Goal: Check status: Verify the current state of an ongoing process or item

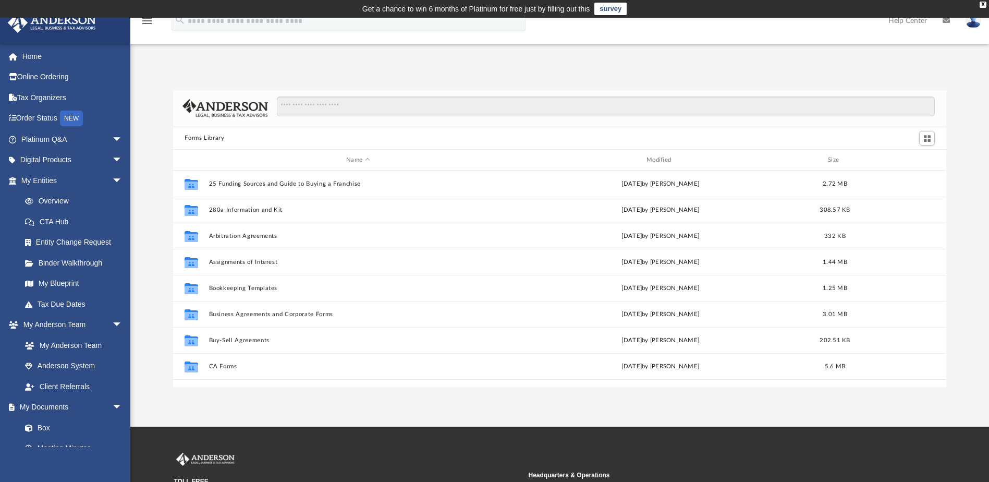
scroll to position [229, 765]
click at [83, 178] on link "My Entities arrow_drop_down" at bounding box center [72, 180] width 131 height 21
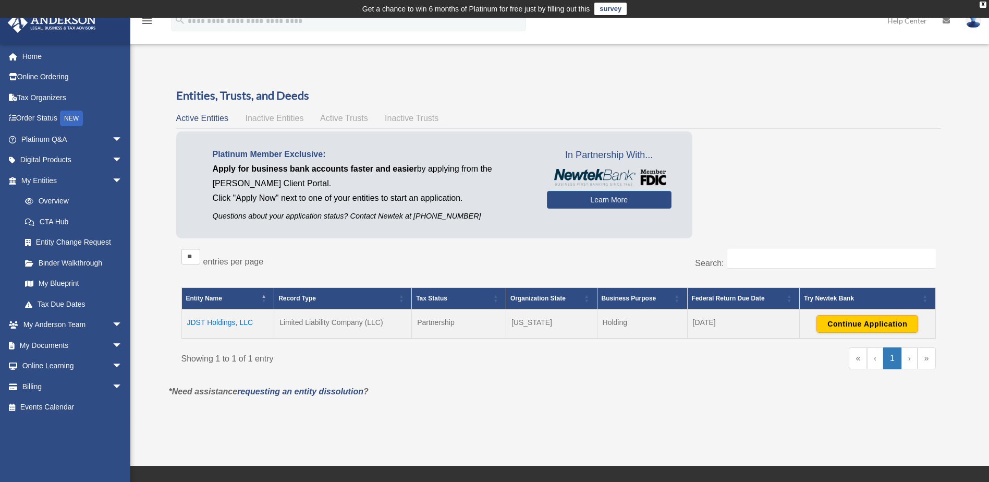
click at [218, 319] on td "JDST Holdings, LLC" at bounding box center [227, 323] width 93 height 29
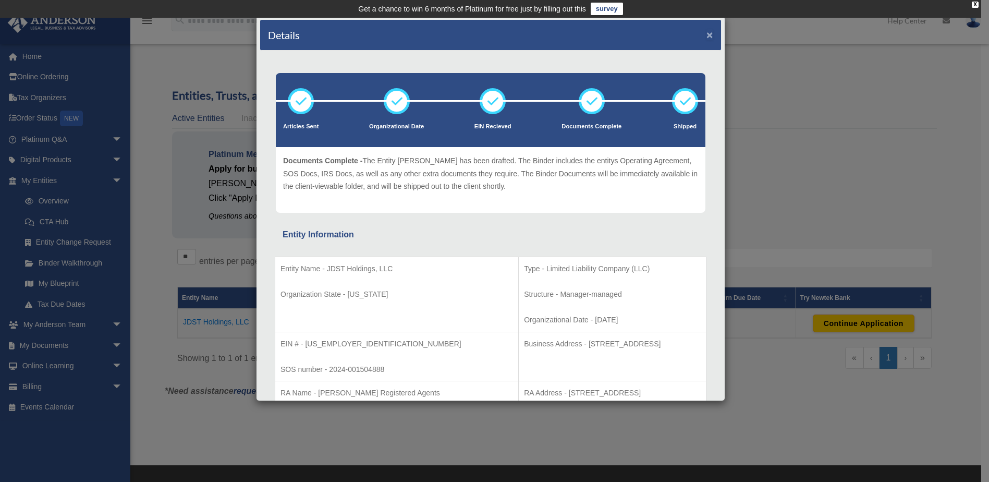
click at [706, 32] on button "×" at bounding box center [709, 34] width 7 height 11
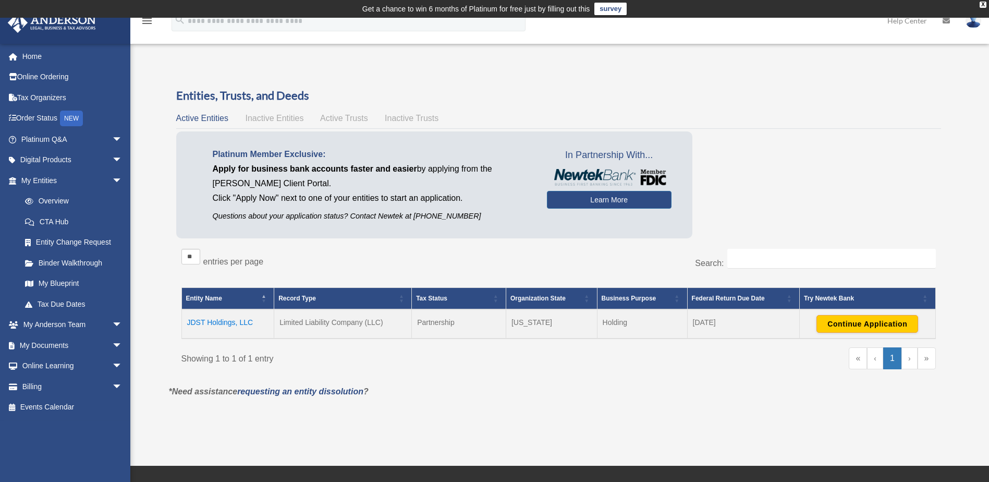
click at [267, 116] on span "Inactive Entities" at bounding box center [274, 118] width 58 height 9
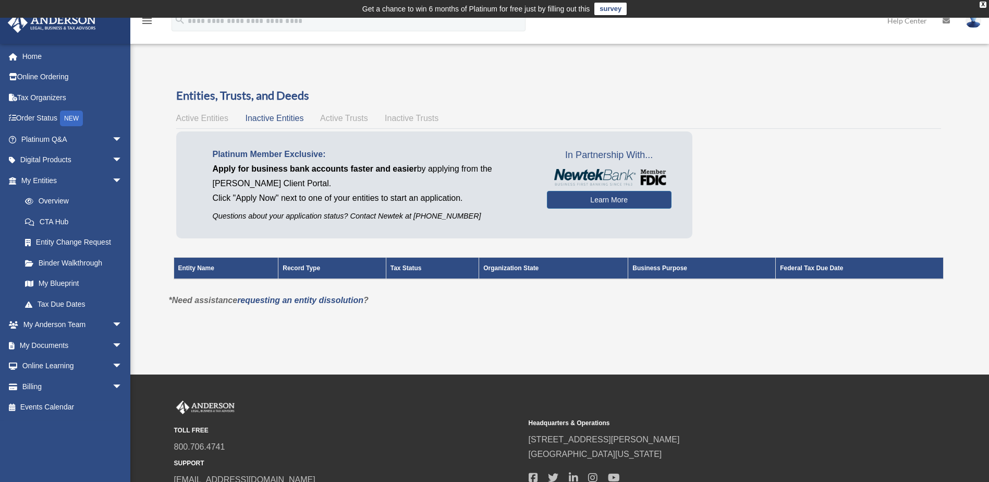
click at [351, 114] on span "Active Trusts" at bounding box center [344, 118] width 48 height 9
click at [413, 114] on span "Inactive Trusts" at bounding box center [412, 118] width 54 height 9
click at [210, 115] on span "Active Entities" at bounding box center [202, 118] width 52 height 9
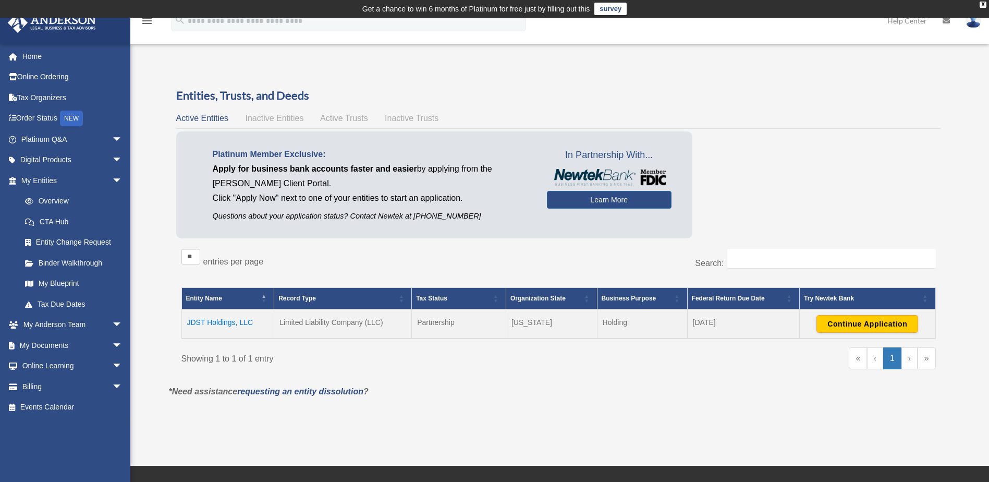
click at [215, 324] on td "JDST Holdings, LLC" at bounding box center [227, 323] width 93 height 29
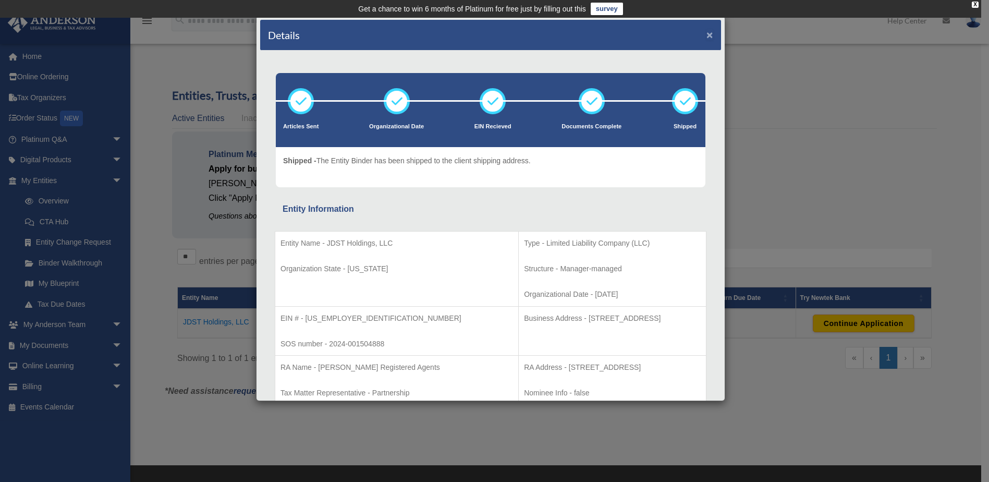
click at [706, 32] on button "×" at bounding box center [709, 34] width 7 height 11
